Goal: Obtain resource: Download file/media

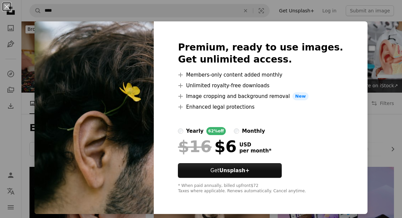
scroll to position [2935, 0]
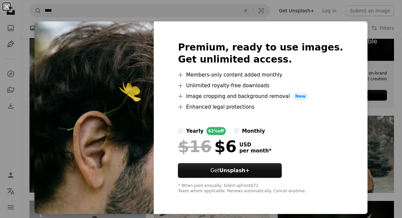
click at [7, 5] on button "An X shape" at bounding box center [7, 7] width 8 height 8
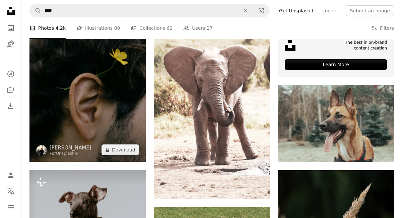
scroll to position [2963, 0]
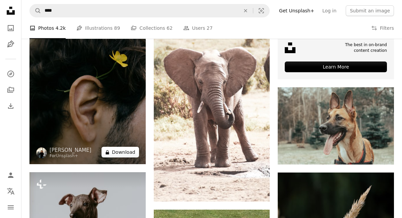
click at [122, 151] on button "A lock Download" at bounding box center [121, 152] width 38 height 11
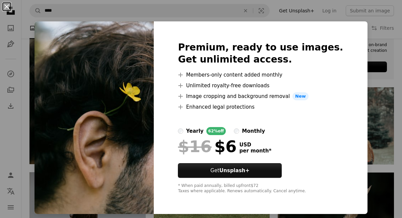
click at [5, 5] on button "An X shape" at bounding box center [7, 7] width 8 height 8
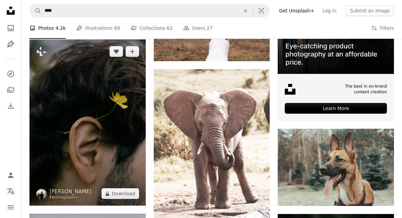
scroll to position [2921, 0]
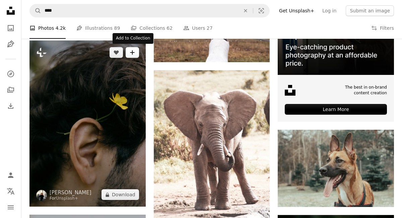
click at [132, 51] on icon "A plus sign" at bounding box center [132, 52] width 5 height 5
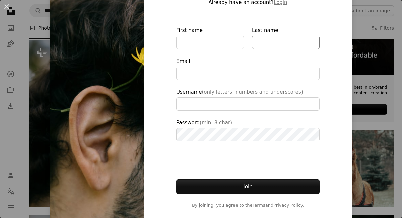
type input "**********"
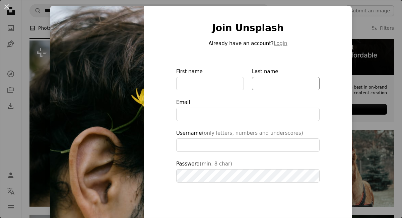
scroll to position [23, 0]
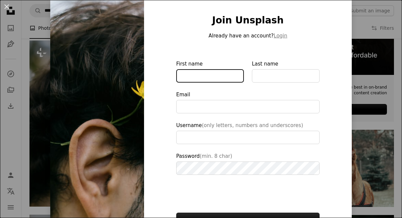
click at [184, 77] on input "First name" at bounding box center [210, 75] width 68 height 13
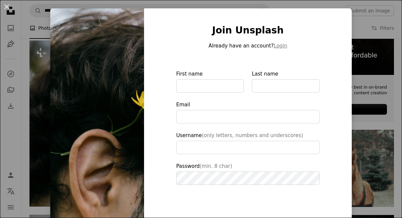
scroll to position [11, 0]
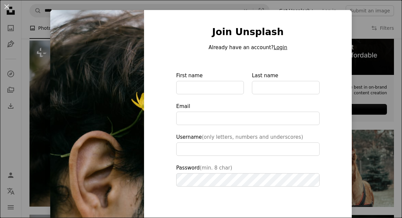
click at [278, 48] on button "Login" at bounding box center [280, 48] width 13 height 8
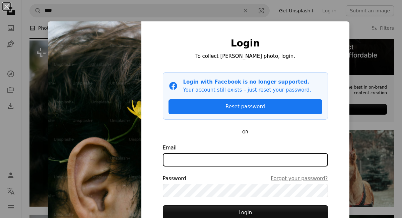
click at [175, 163] on input "Email" at bounding box center [245, 159] width 165 height 13
type input "**********"
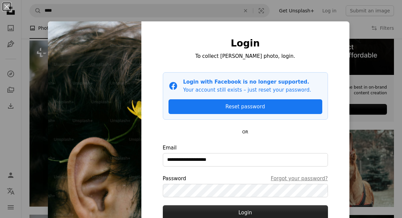
click at [259, 210] on button "Login" at bounding box center [245, 213] width 165 height 15
